Goal: Task Accomplishment & Management: Complete application form

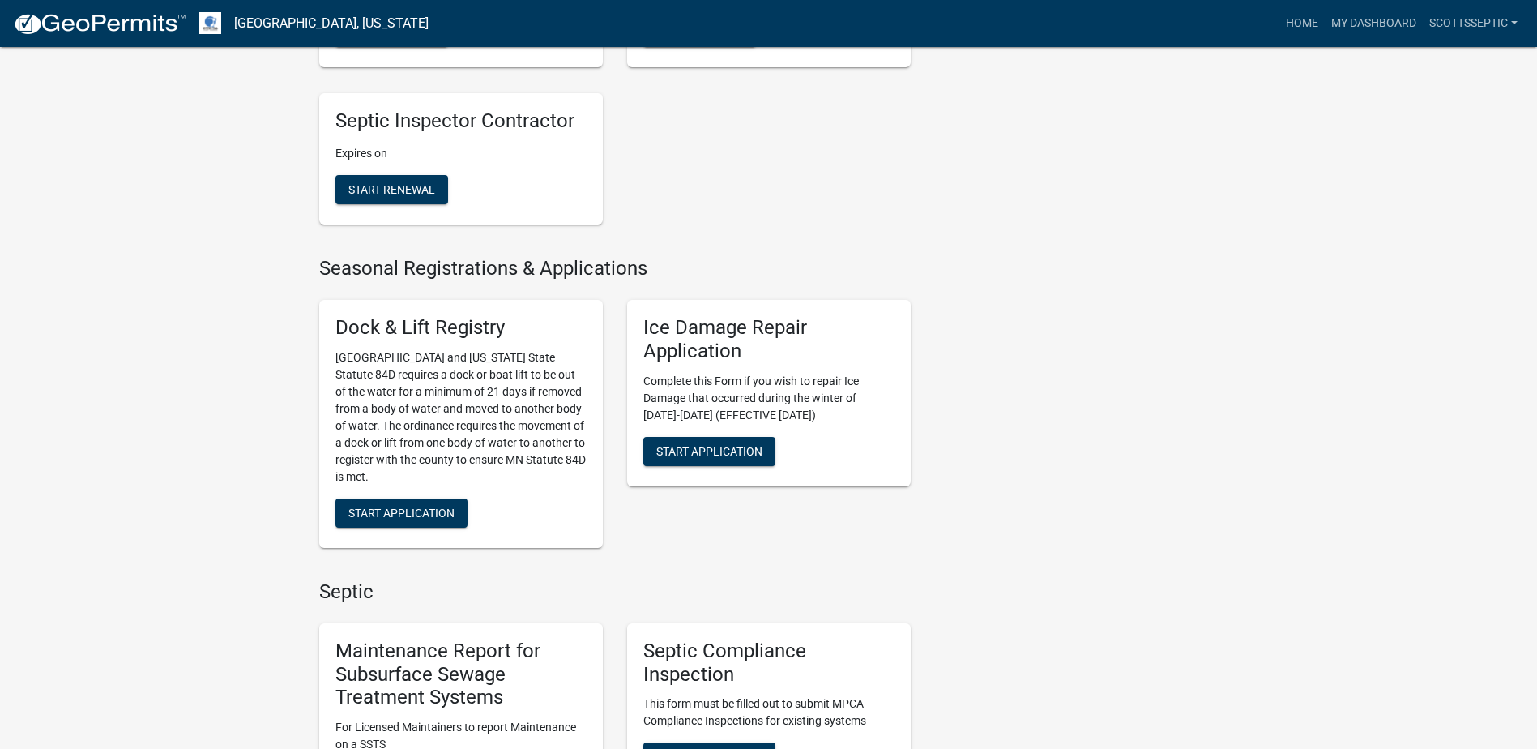
scroll to position [810, 0]
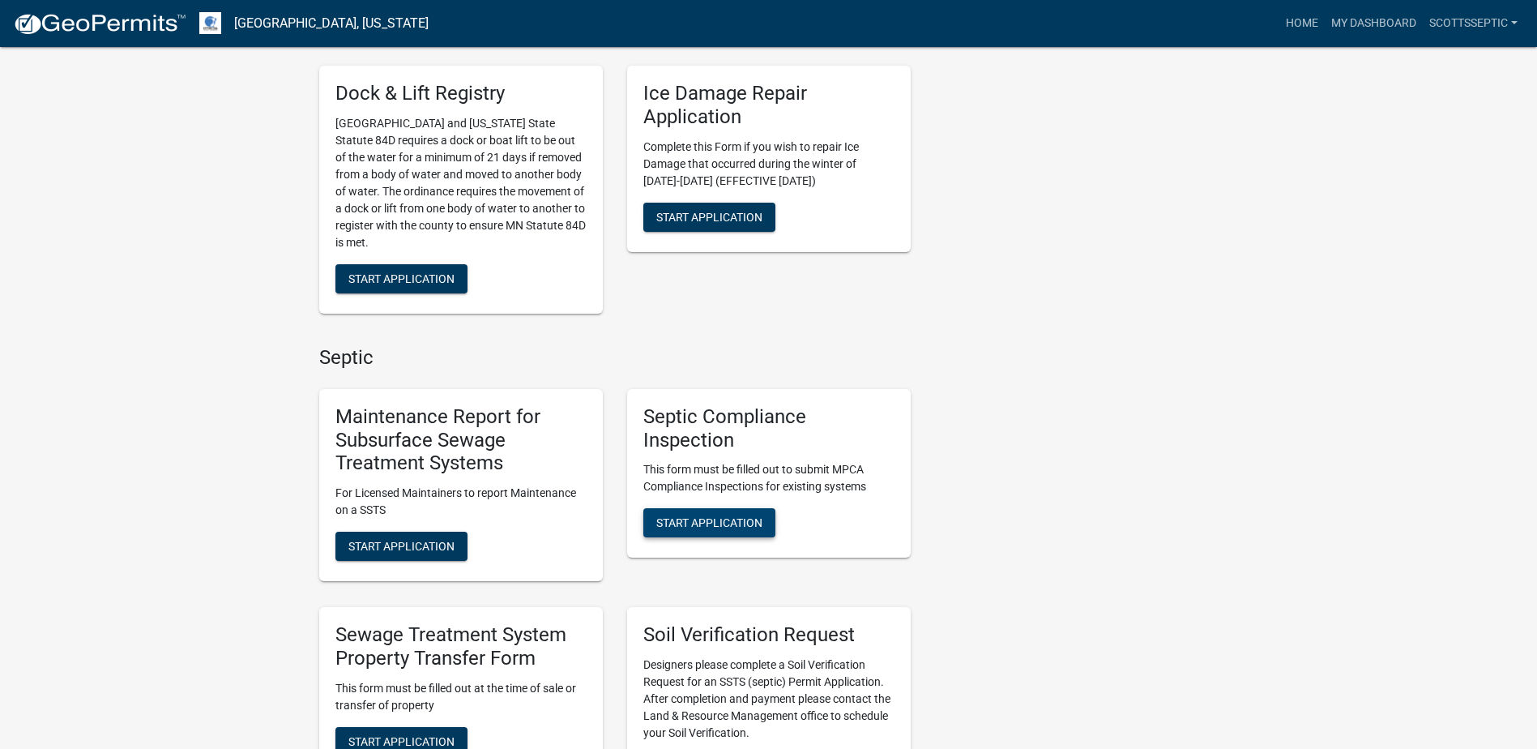
click at [713, 518] on span "Start Application" at bounding box center [709, 522] width 106 height 13
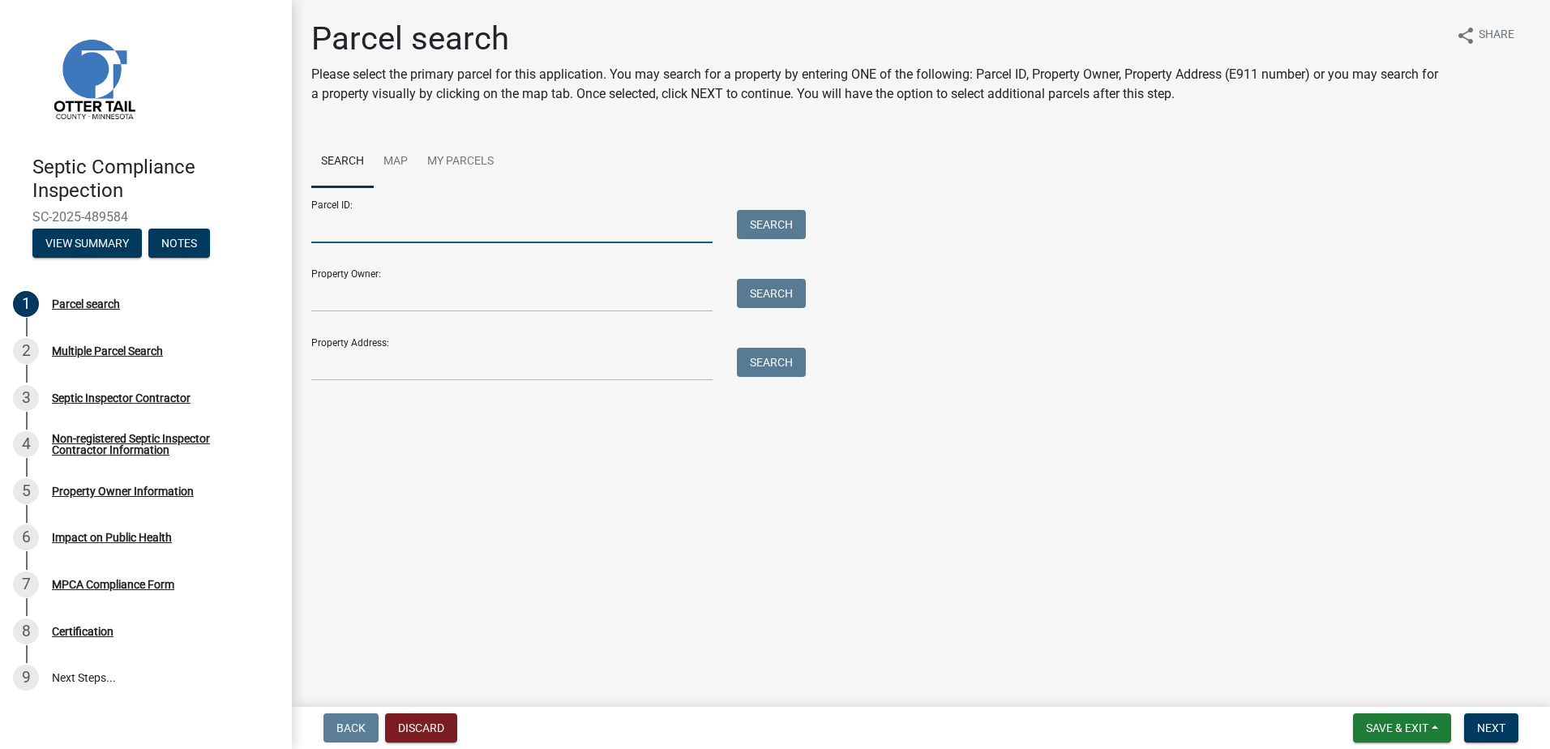
drag, startPoint x: 355, startPoint y: 231, endPoint x: 415, endPoint y: 213, distance: 62.6
click at [355, 231] on input "Parcel ID:" at bounding box center [511, 226] width 401 height 33
type input "11000090059003"
click at [756, 223] on button "Search" at bounding box center [771, 224] width 69 height 29
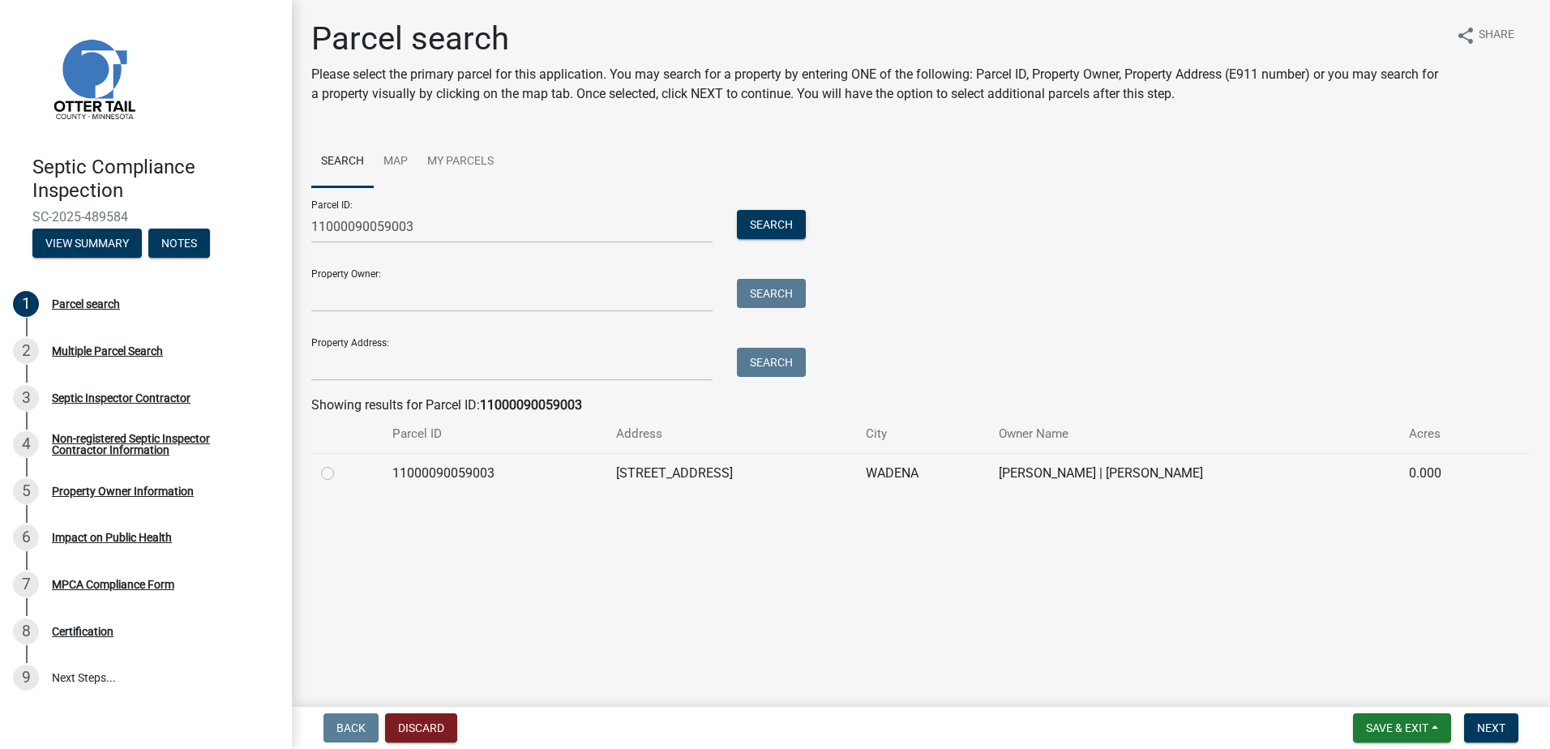
click at [340, 464] on label at bounding box center [340, 464] width 0 height 0
click at [340, 472] on input "radio" at bounding box center [345, 469] width 11 height 11
radio input "true"
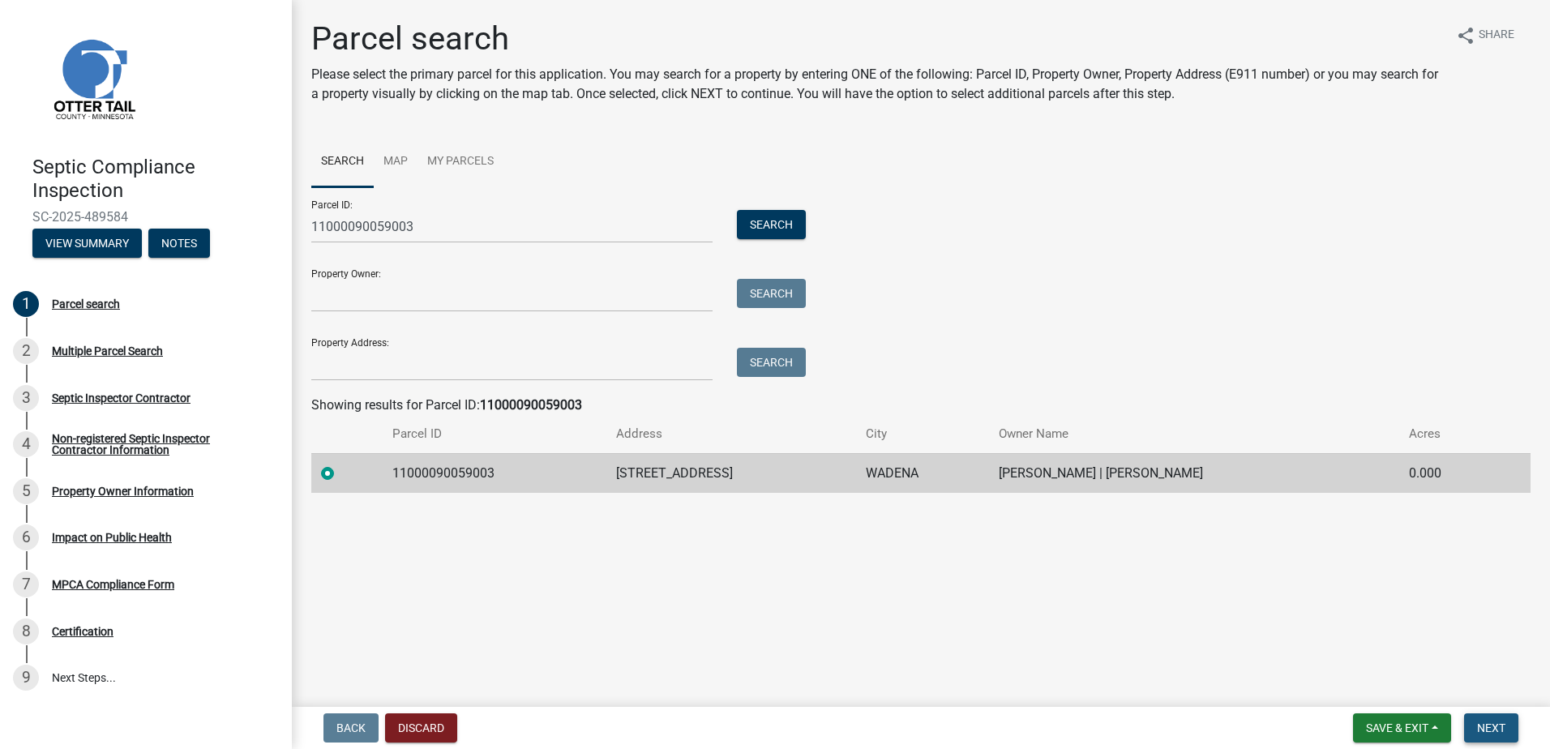
click at [1485, 730] on span "Next" at bounding box center [1491, 727] width 28 height 13
click at [1509, 726] on button "Next" at bounding box center [1491, 727] width 54 height 29
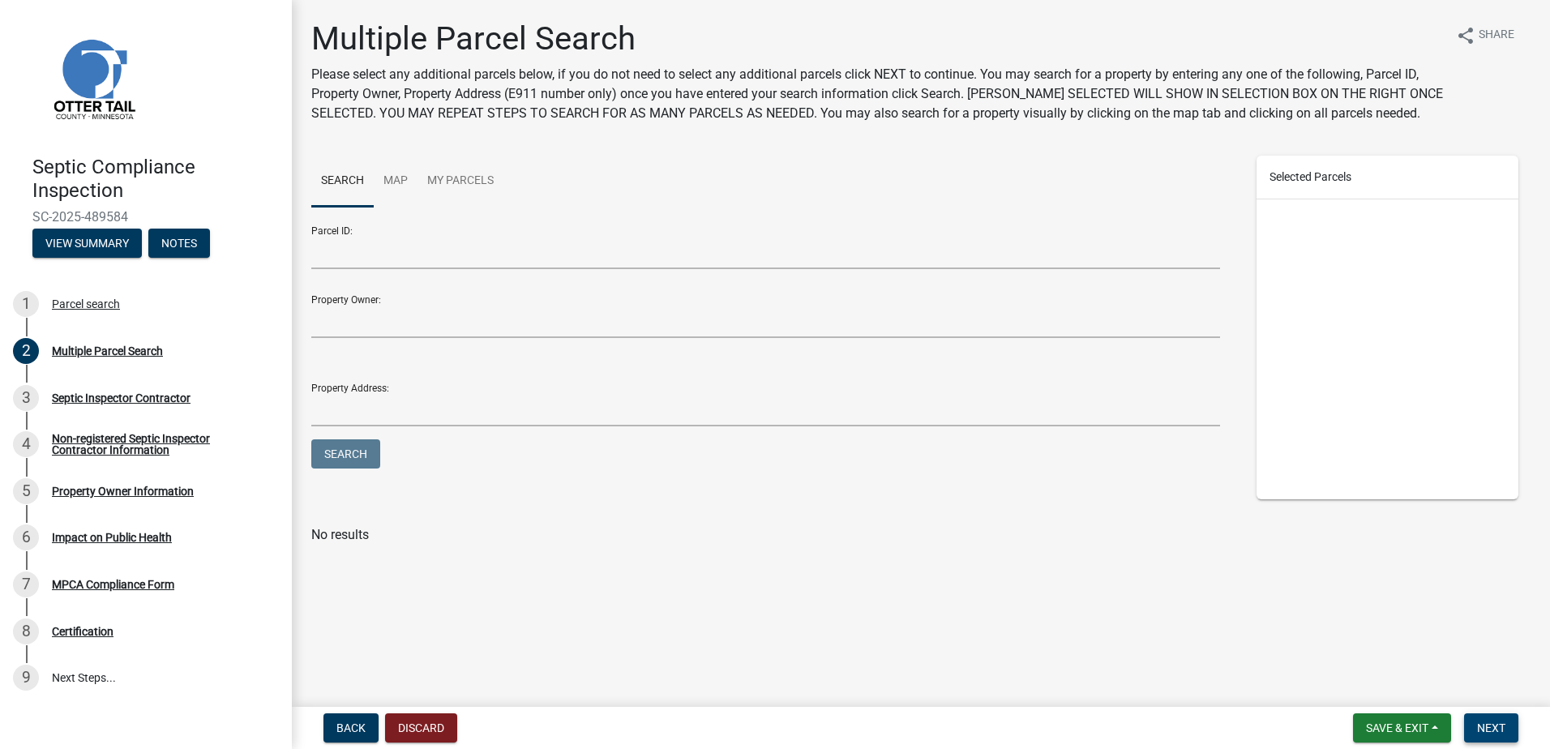
click at [1487, 731] on span "Next" at bounding box center [1491, 727] width 28 height 13
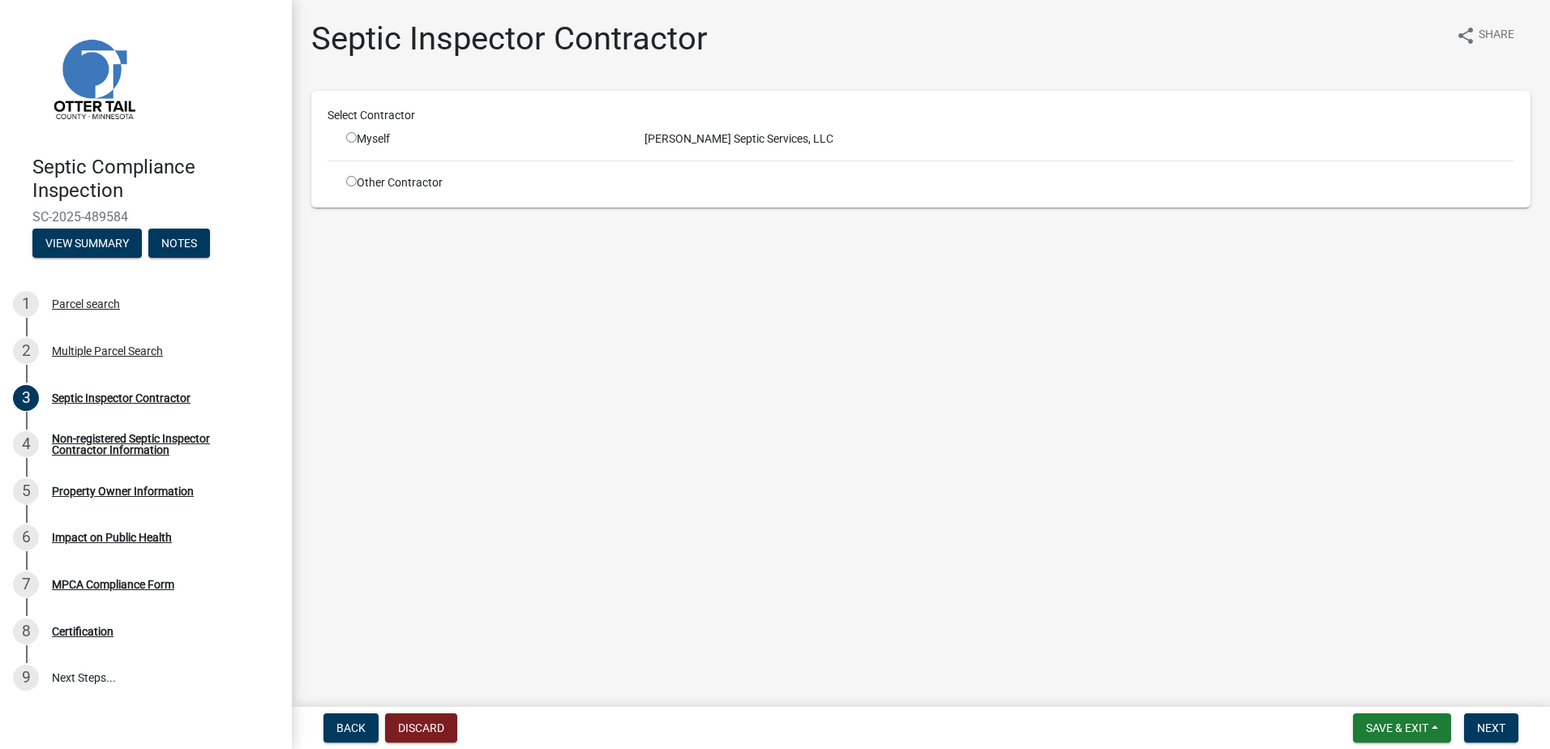
click at [356, 137] on input "radio" at bounding box center [351, 137] width 11 height 11
radio input "true"
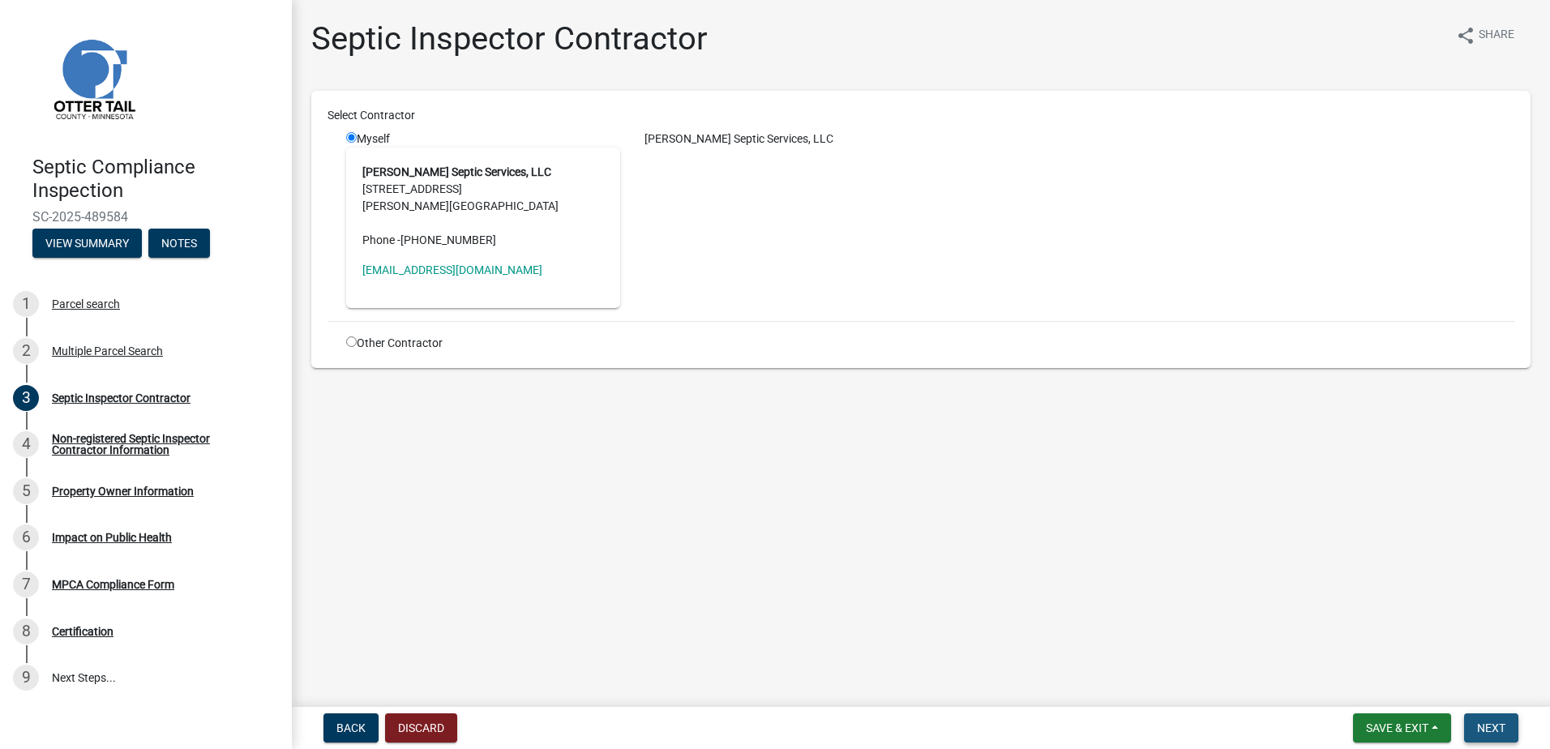
click at [1480, 726] on span "Next" at bounding box center [1491, 727] width 28 height 13
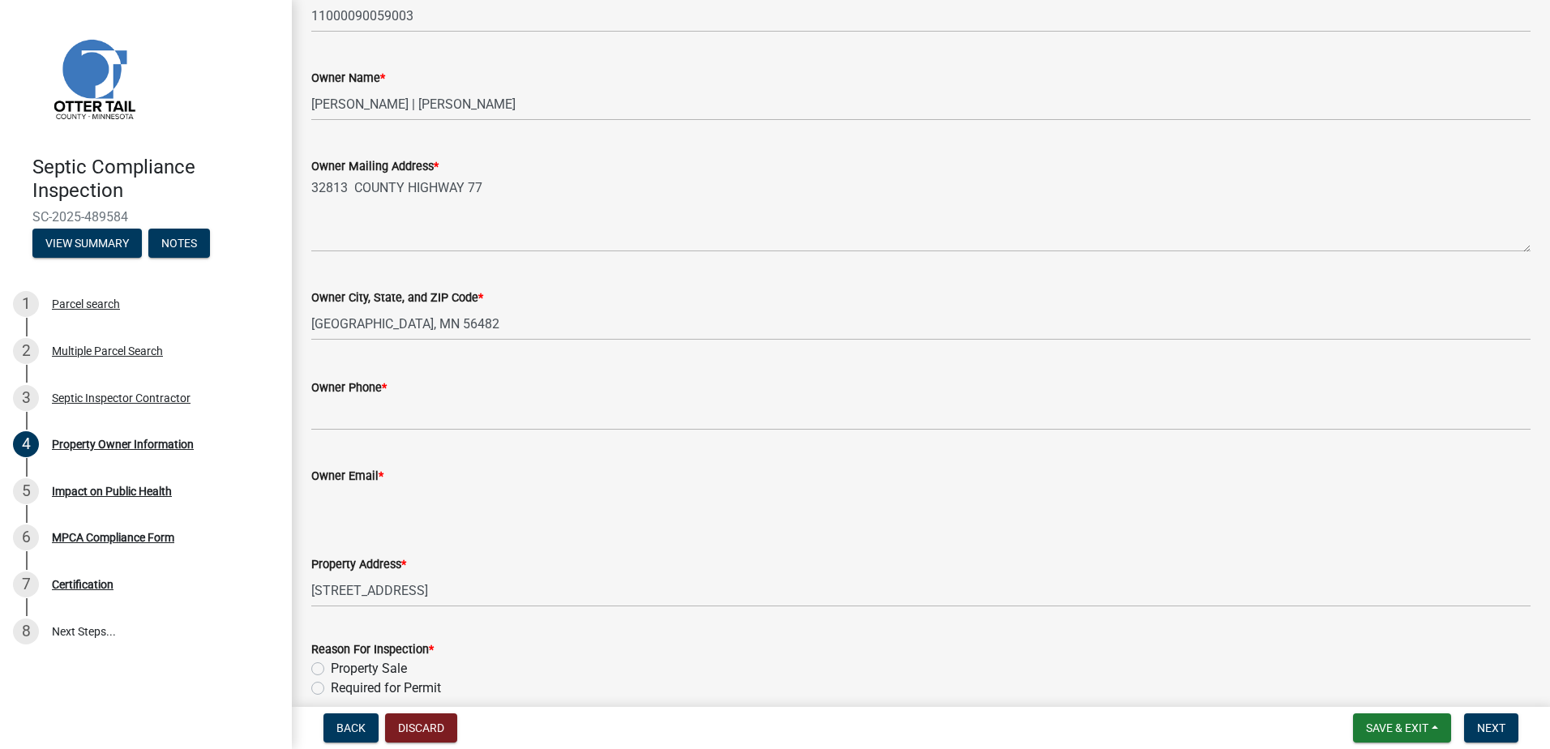
scroll to position [243, 0]
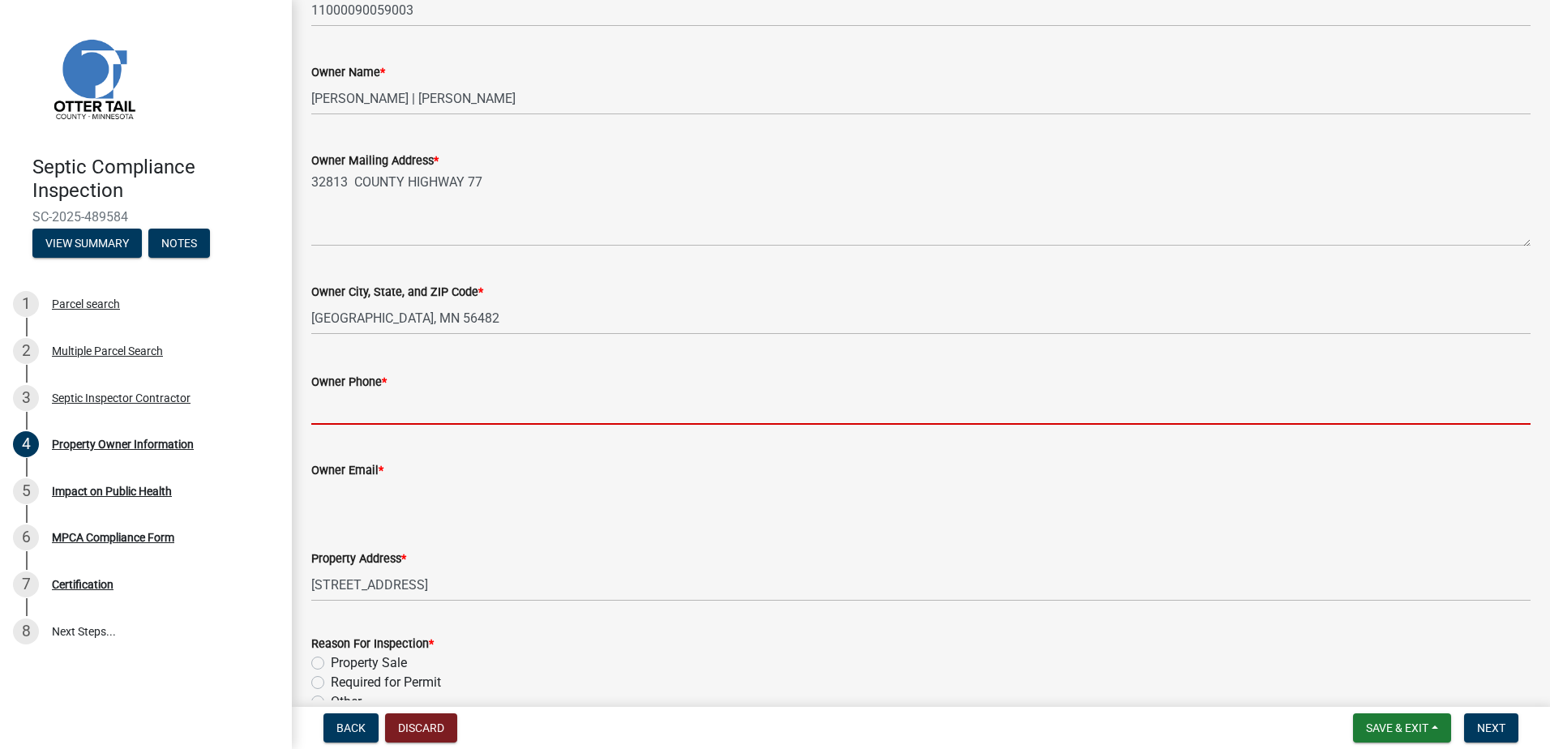
click at [366, 420] on input "Owner Phone *" at bounding box center [920, 407] width 1219 height 33
type input "0000000000"
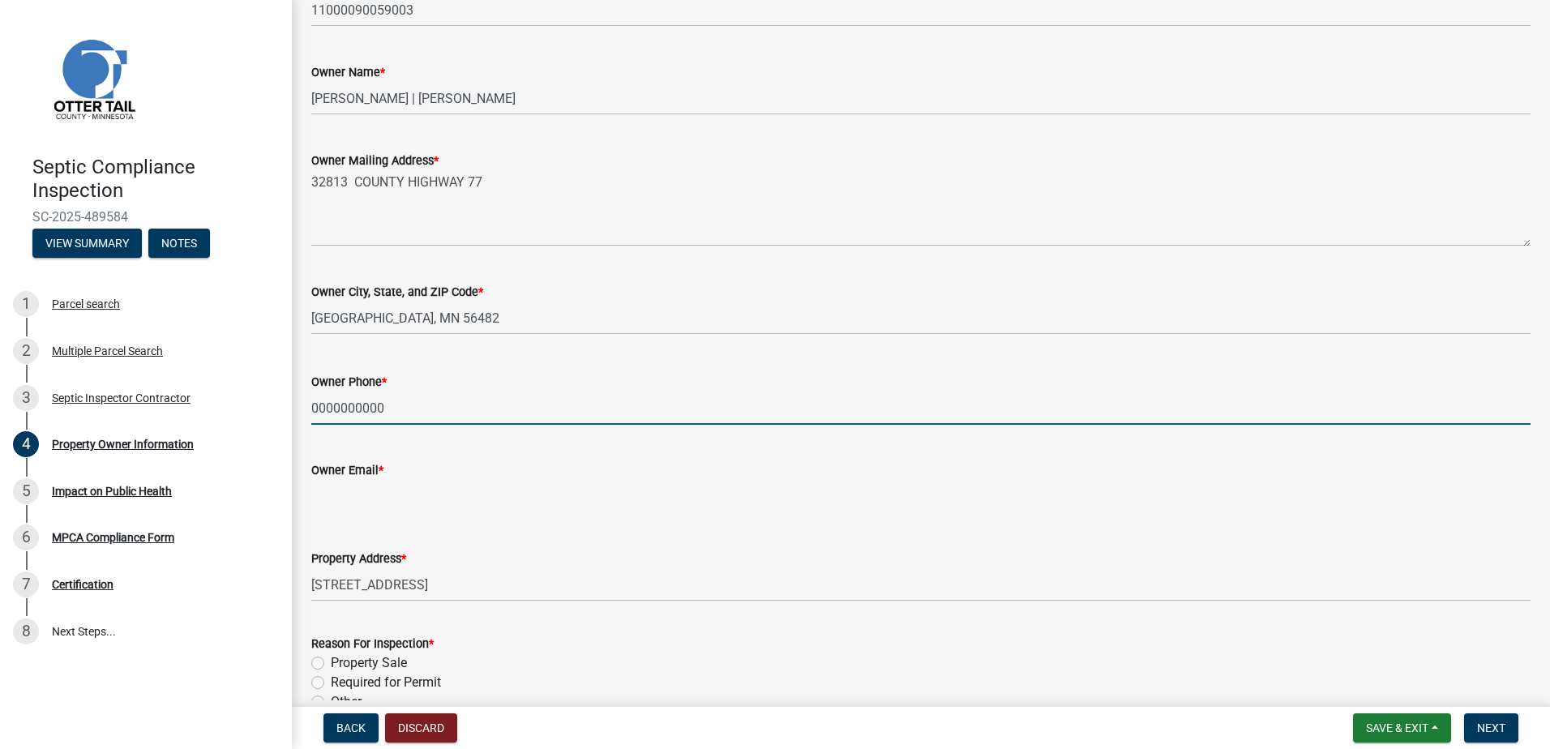
type input "[EMAIL_ADDRESS][DOMAIN_NAME]"
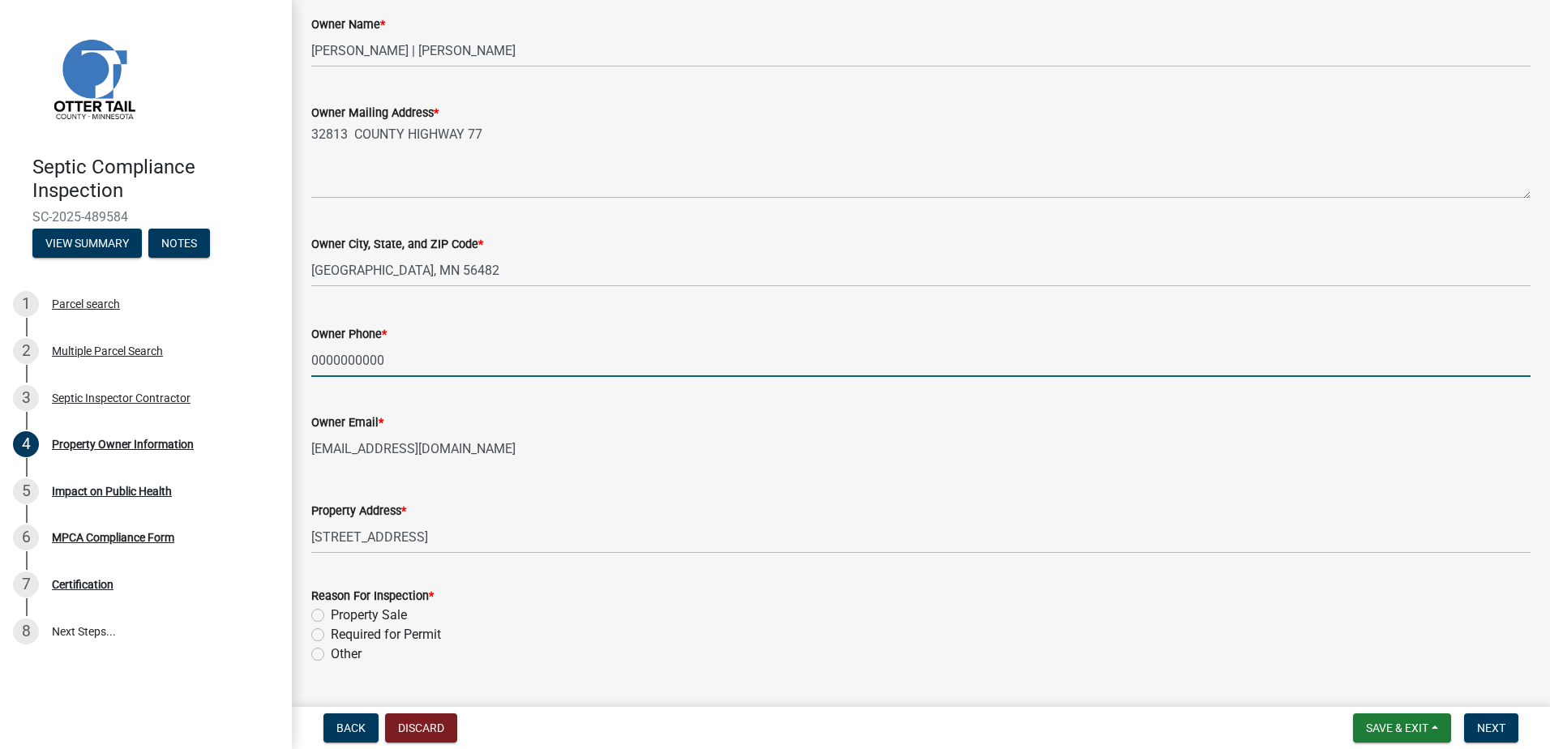
scroll to position [332, 0]
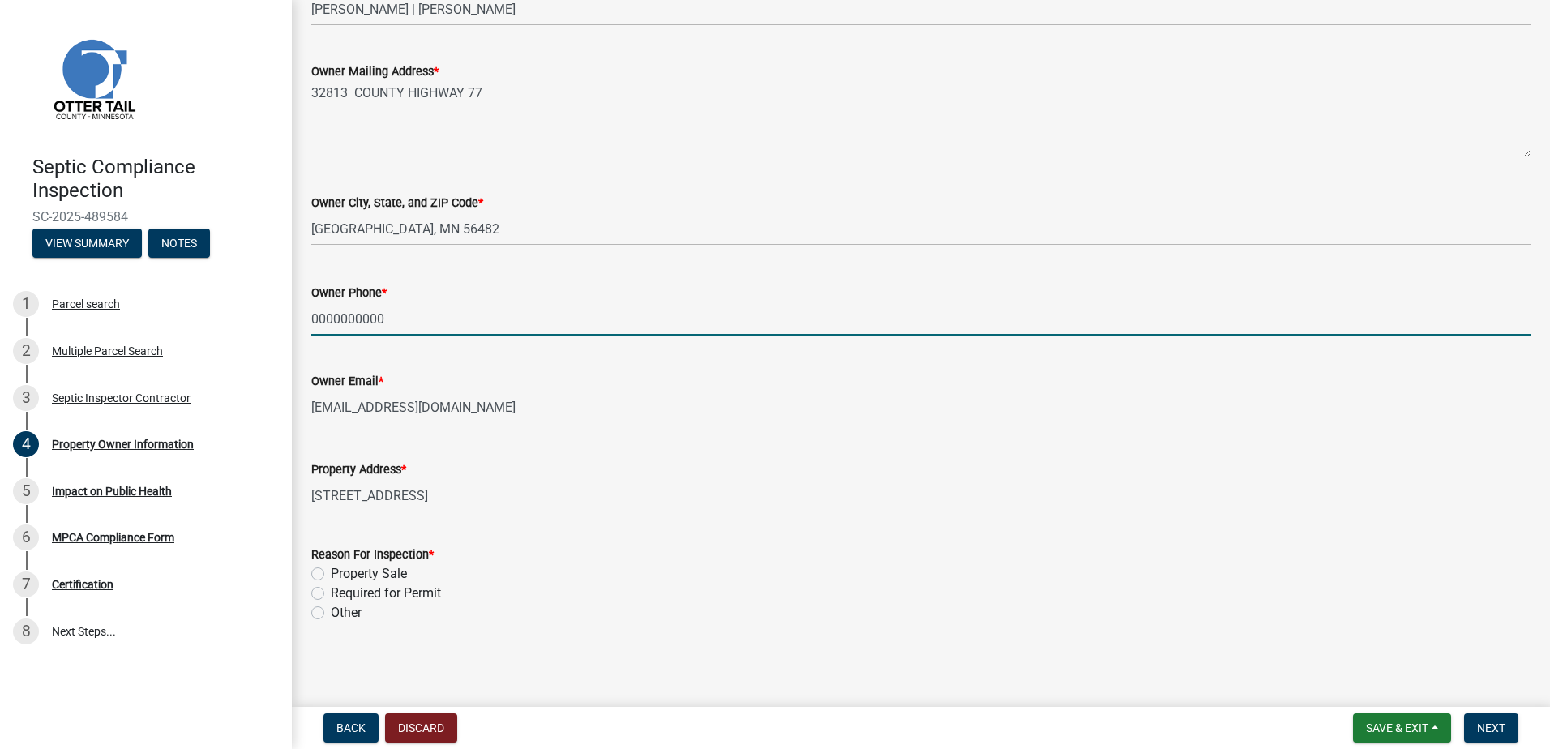
click at [331, 572] on label "Property Sale" at bounding box center [369, 573] width 76 height 19
click at [331, 572] on input "Property Sale" at bounding box center [336, 569] width 11 height 11
radio input "true"
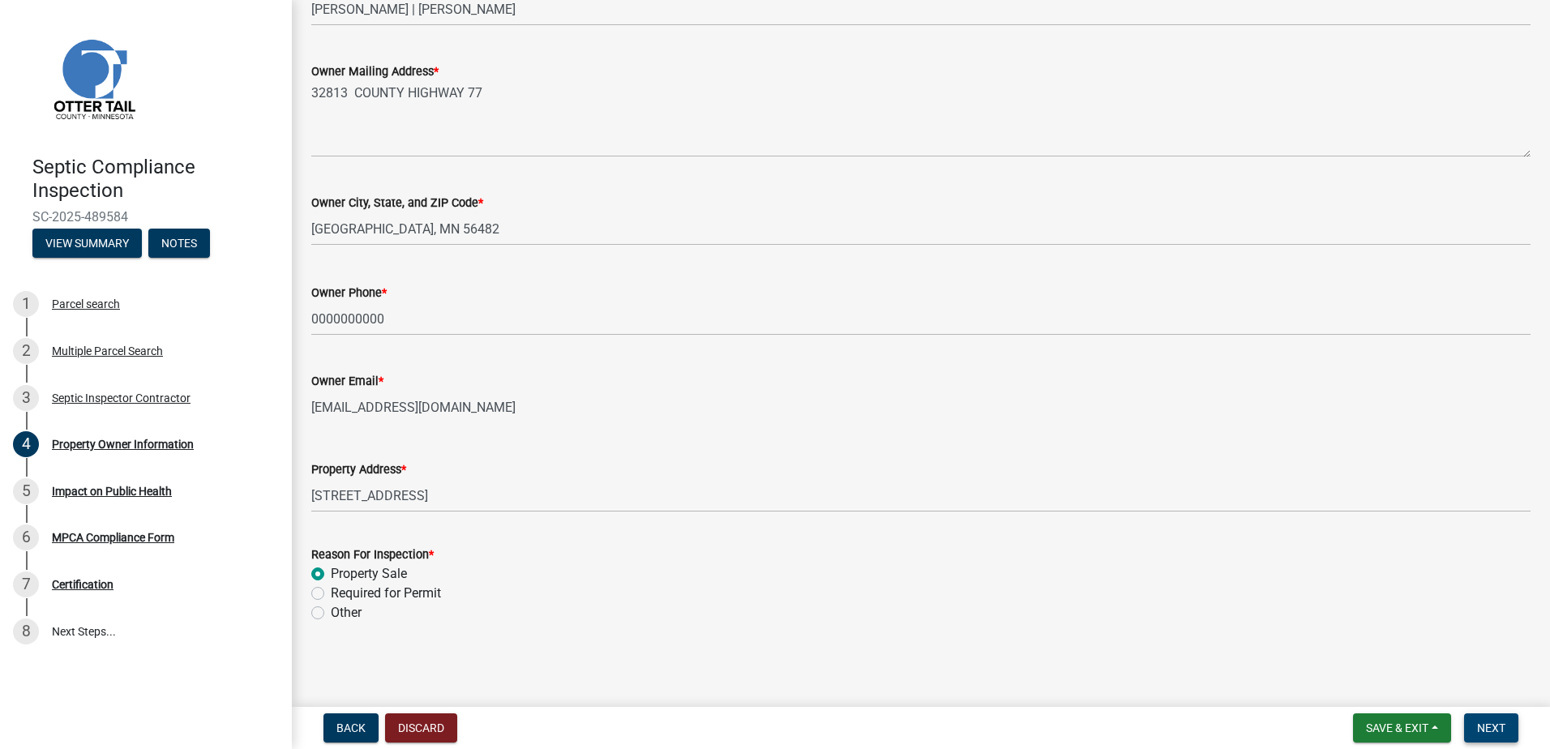
click at [1481, 725] on span "Next" at bounding box center [1491, 727] width 28 height 13
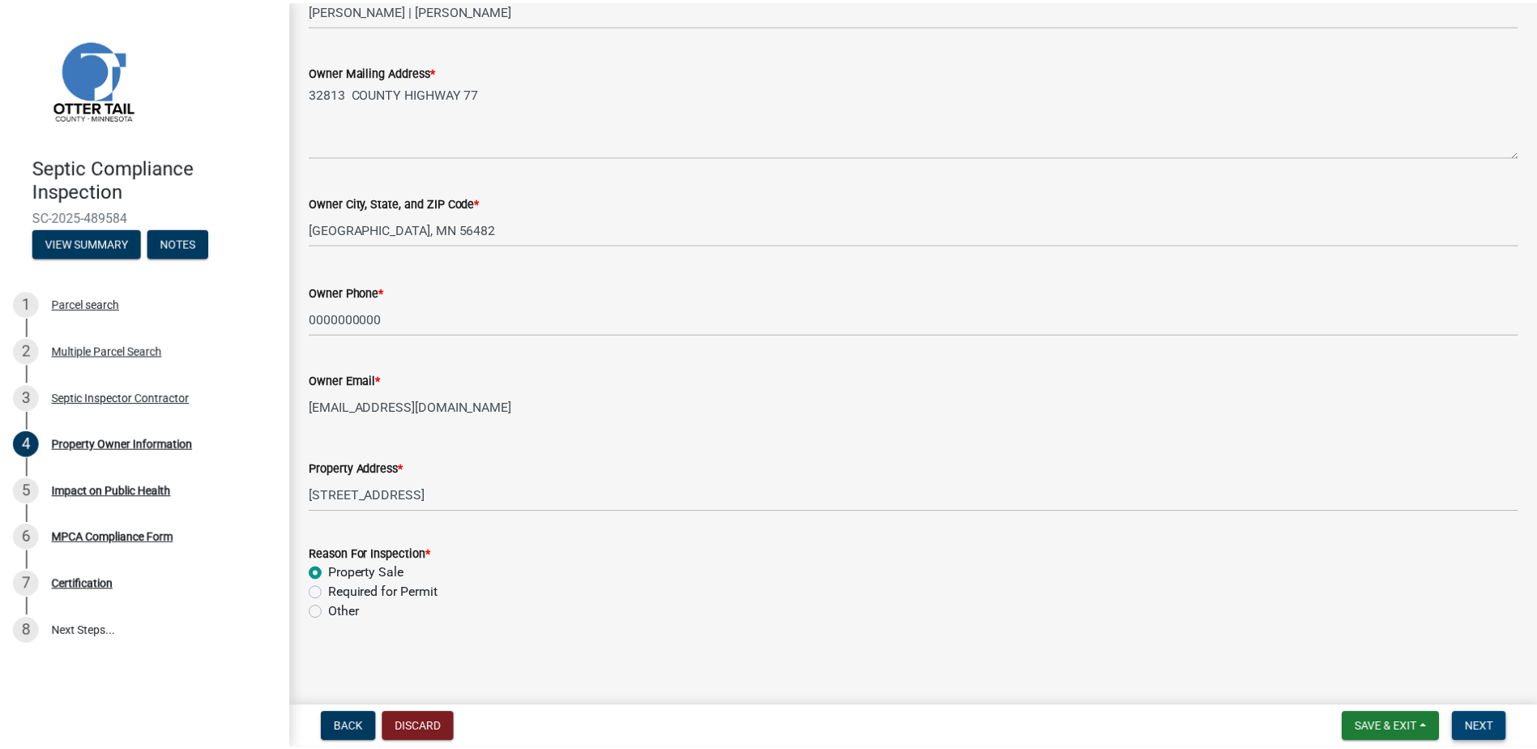
scroll to position [0, 0]
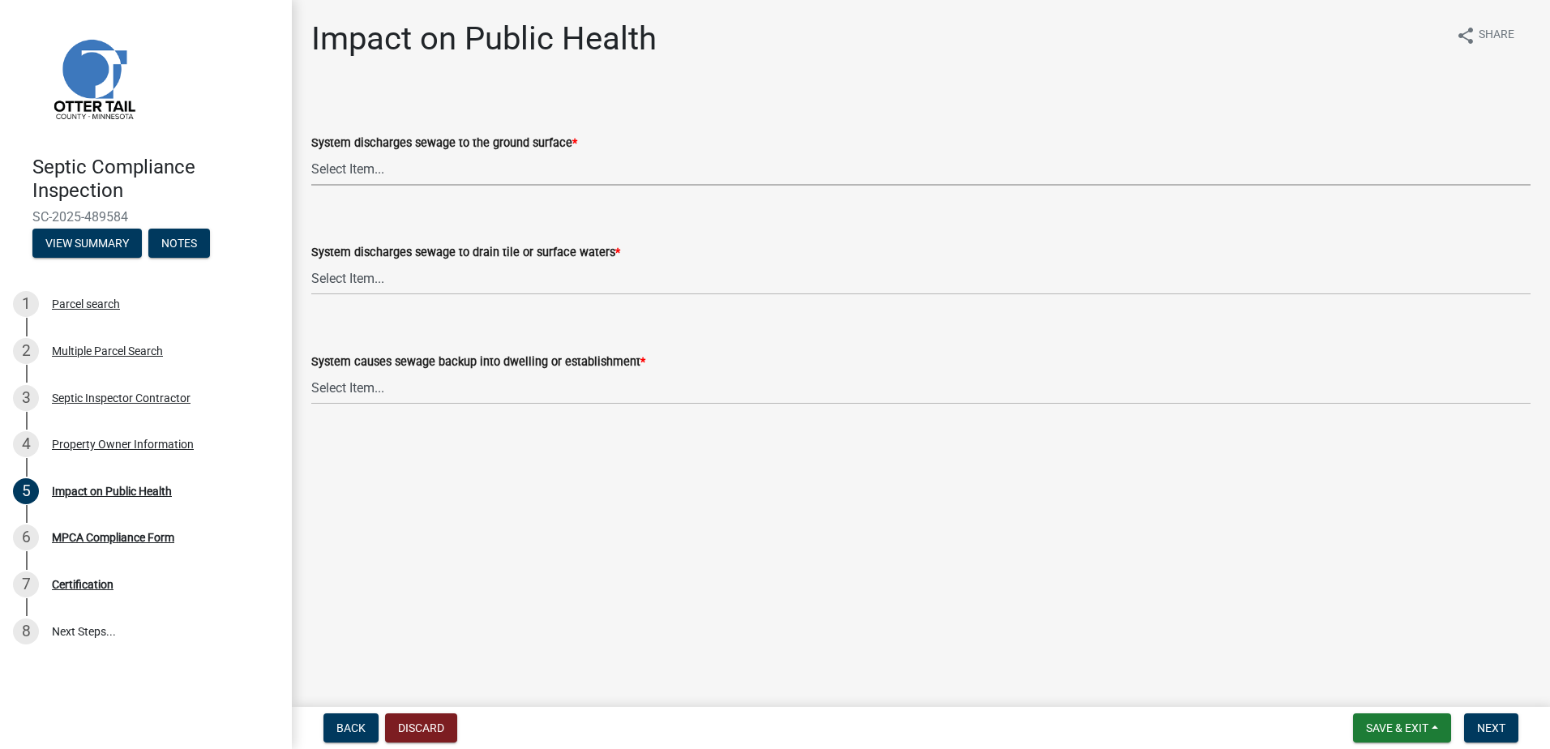
click at [344, 171] on select "Select Item... Yes No" at bounding box center [920, 168] width 1219 height 33
click at [311, 152] on select "Select Item... Yes No" at bounding box center [920, 168] width 1219 height 33
select select "9c5ef684-d0d4-4879-ab12-905ddbd81a72"
click at [332, 288] on select "Select Item... Yes No" at bounding box center [920, 278] width 1219 height 33
click at [311, 262] on select "Select Item... Yes No" at bounding box center [920, 278] width 1219 height 33
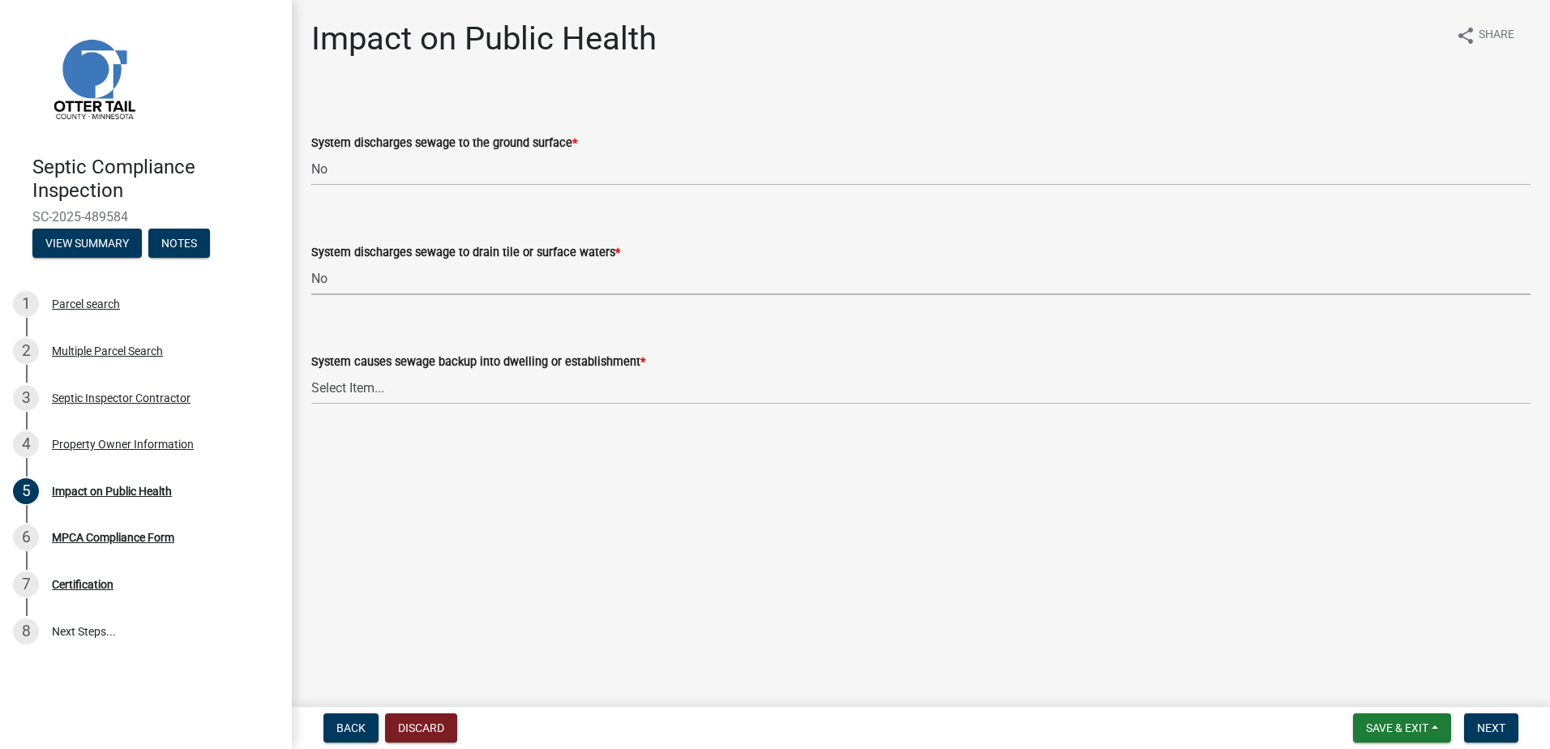
select select "7d491a2b-e9f0-4952-b474-53ca749b22af"
click at [327, 400] on select "Select Item... Yes No" at bounding box center [920, 387] width 1219 height 33
click at [311, 371] on select "Select Item... Yes No" at bounding box center [920, 387] width 1219 height 33
select select "6e07b46b-a403-4f3e-b4fc-218acc732c01"
click at [1485, 725] on span "Next" at bounding box center [1491, 727] width 28 height 13
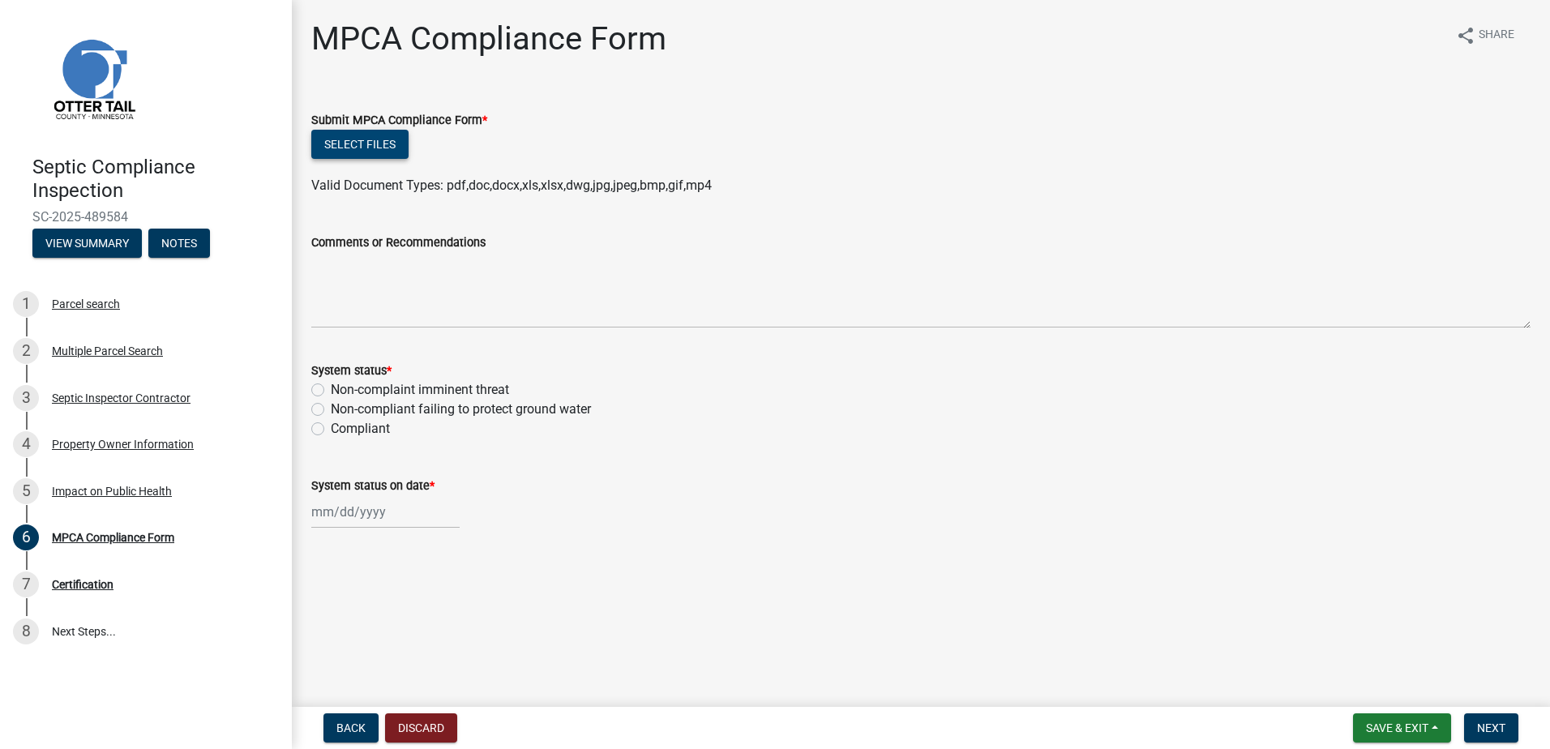
click at [336, 147] on button "Select files" at bounding box center [359, 144] width 97 height 29
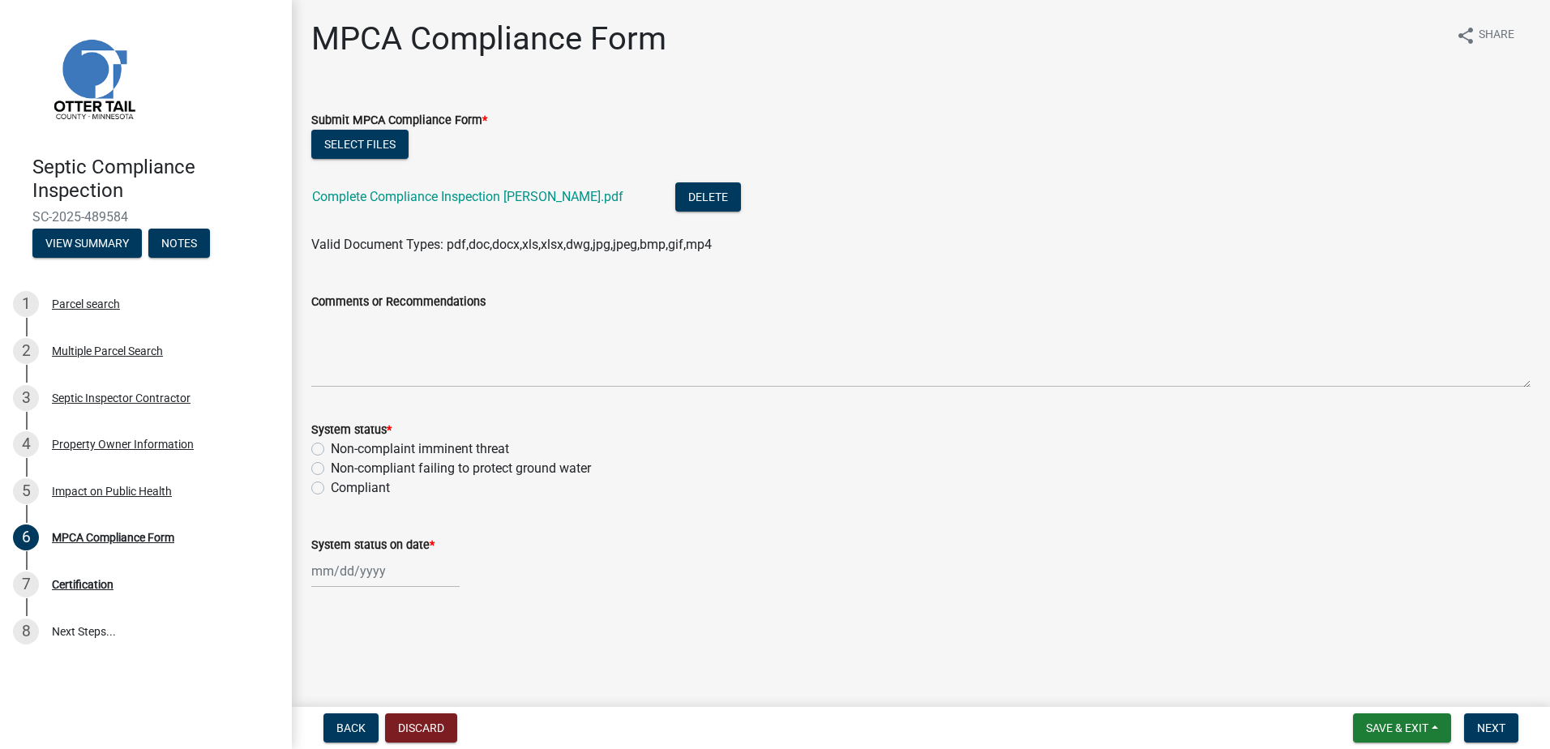
click at [331, 485] on label "Compliant" at bounding box center [360, 487] width 59 height 19
click at [331, 485] on input "Compliant" at bounding box center [336, 483] width 11 height 11
radio input "true"
click at [350, 576] on div at bounding box center [385, 570] width 148 height 33
select select "10"
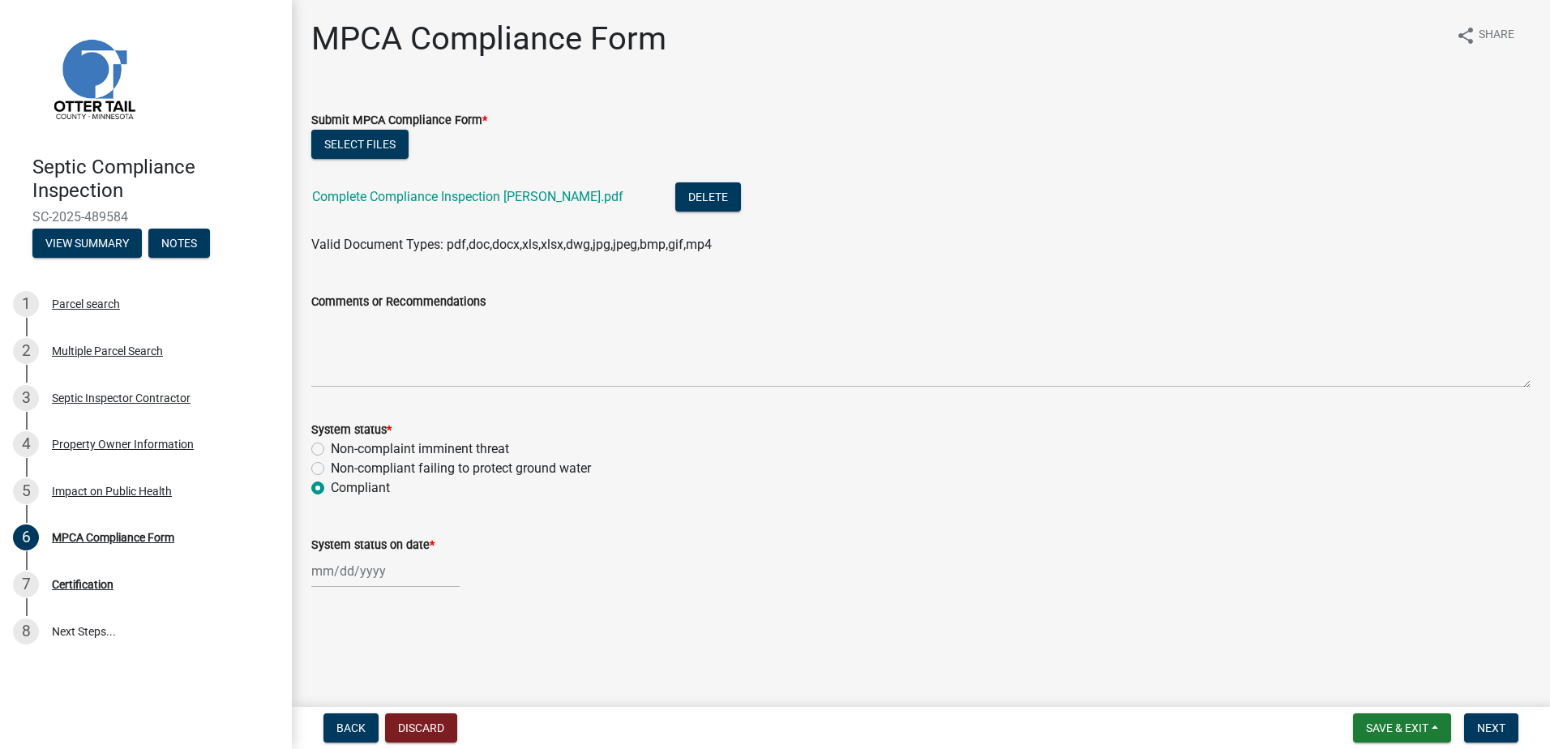
select select "2025"
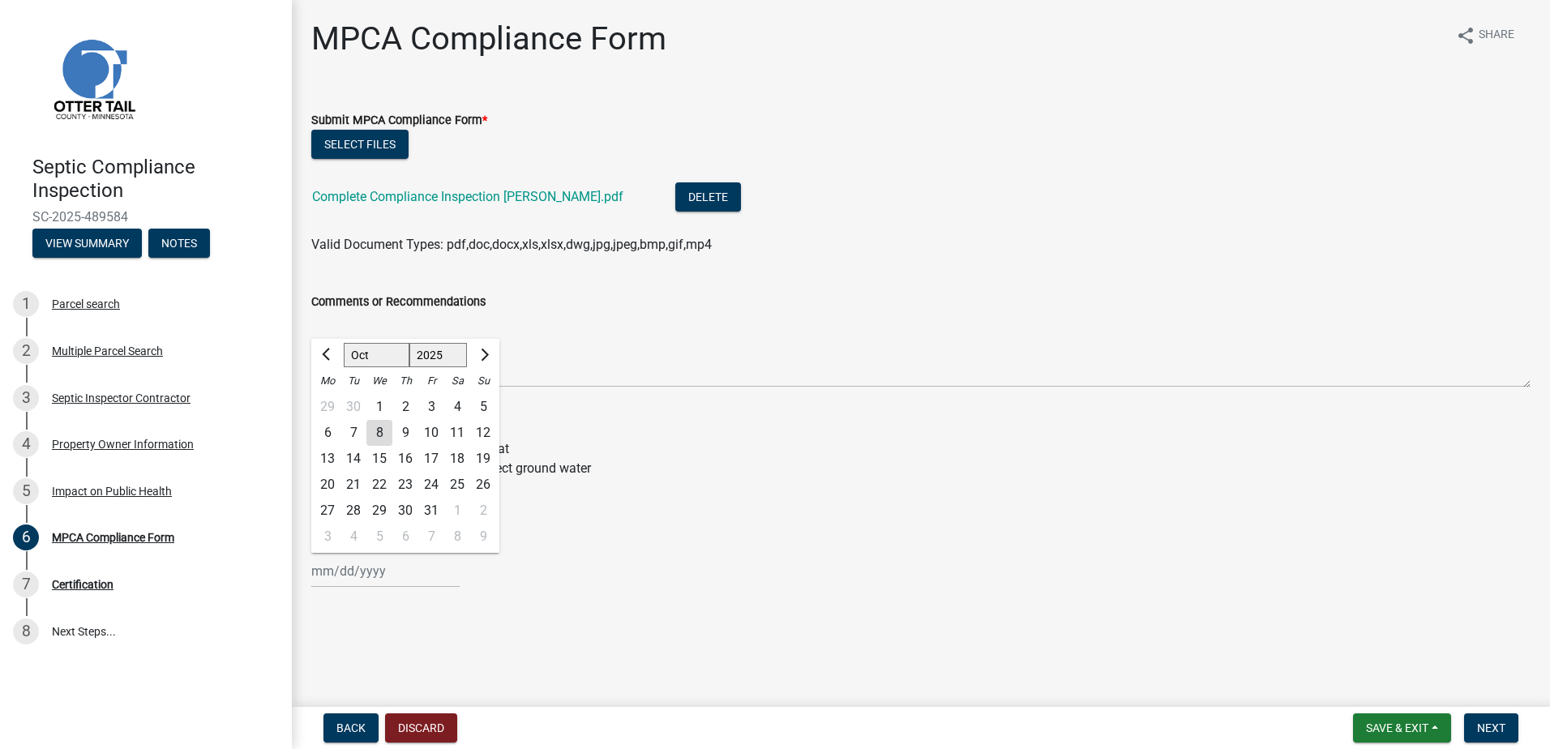
click at [328, 436] on div "6" at bounding box center [327, 433] width 26 height 26
type input "[DATE]"
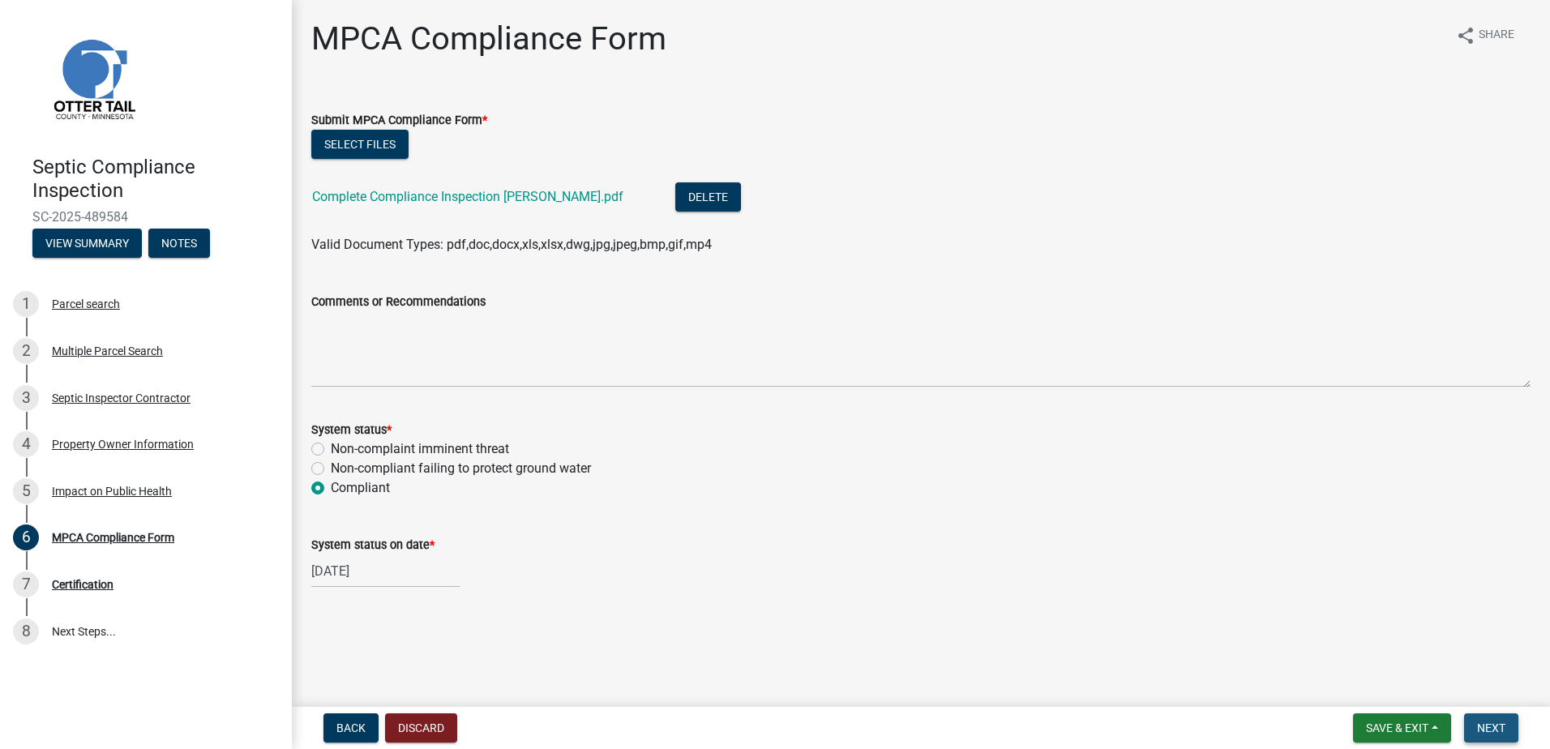
click at [1474, 725] on button "Next" at bounding box center [1491, 727] width 54 height 29
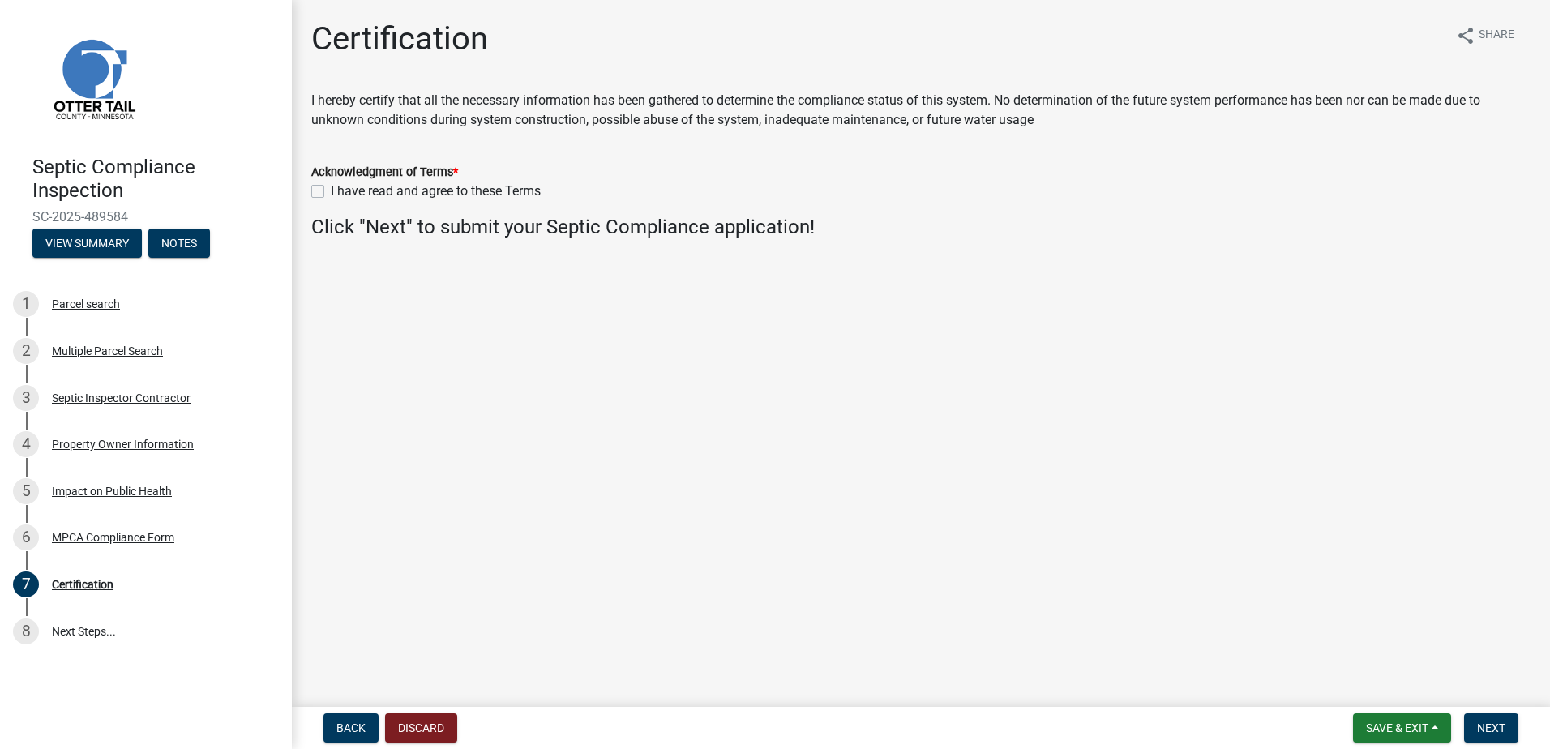
drag, startPoint x: 314, startPoint y: 191, endPoint x: 353, endPoint y: 226, distance: 51.6
click at [331, 191] on label "I have read and agree to these Terms" at bounding box center [436, 191] width 210 height 19
click at [331, 191] on input "I have read and agree to these Terms" at bounding box center [336, 187] width 11 height 11
checkbox input "true"
click at [1498, 729] on span "Next" at bounding box center [1491, 727] width 28 height 13
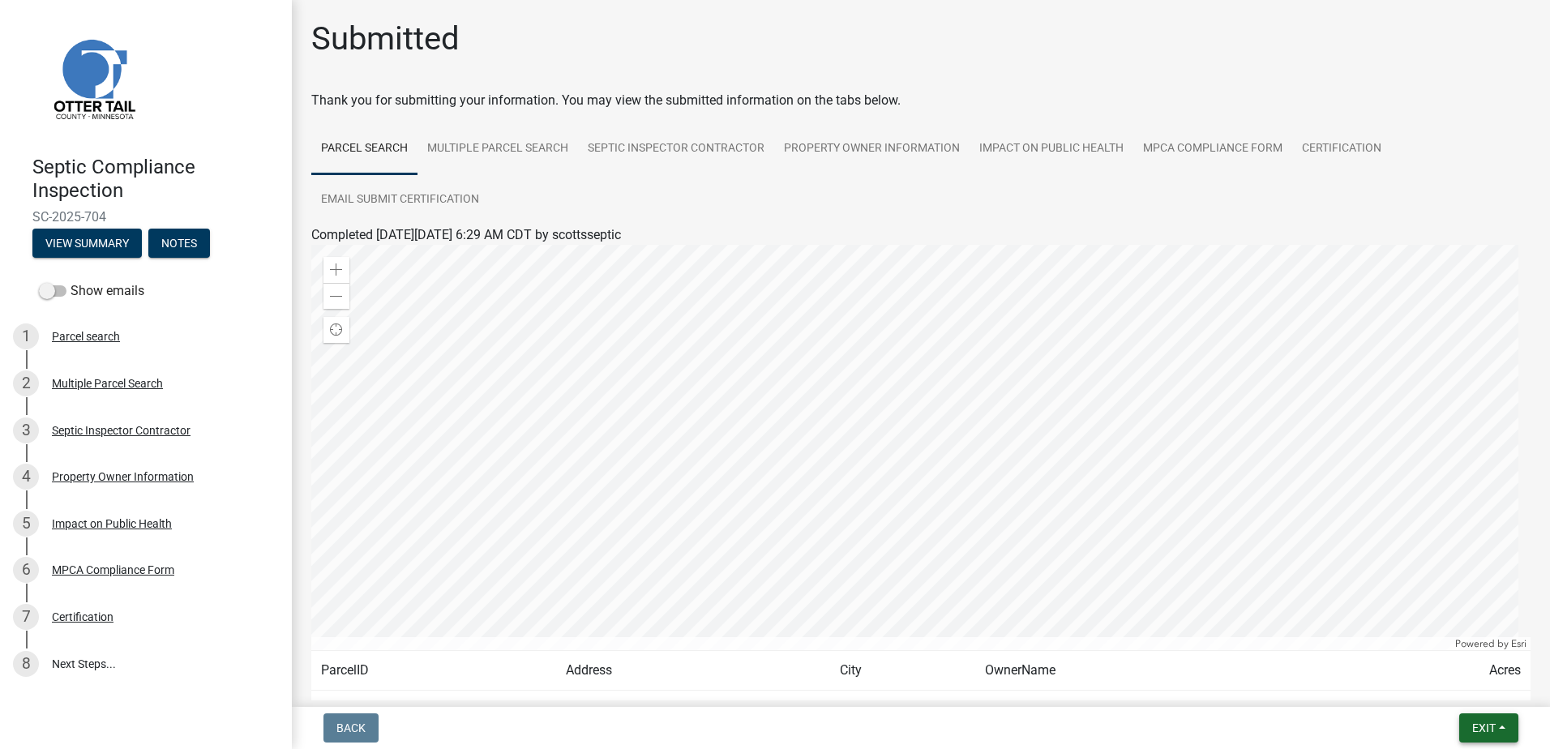
click at [1498, 725] on button "Exit" at bounding box center [1488, 727] width 59 height 29
click at [1464, 686] on button "Save & Exit" at bounding box center [1453, 685] width 130 height 39
